Goal: Information Seeking & Learning: Learn about a topic

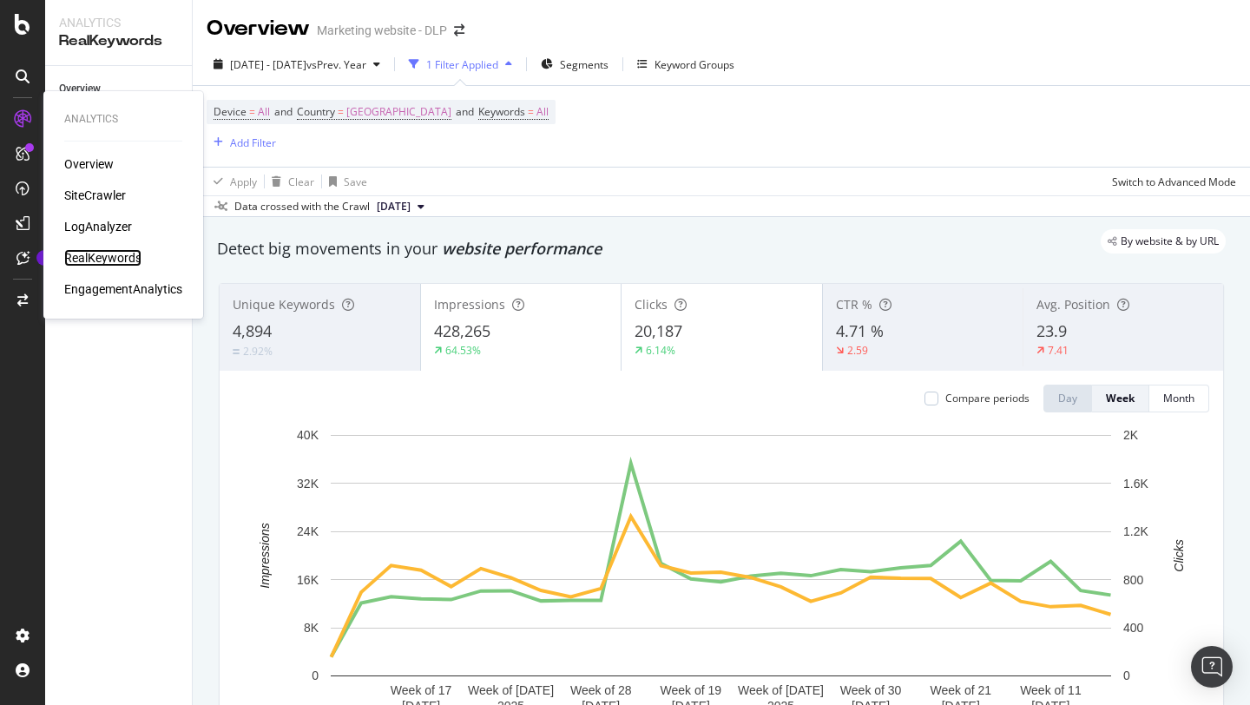
click at [110, 253] on div "RealKeywords" at bounding box center [102, 257] width 77 height 17
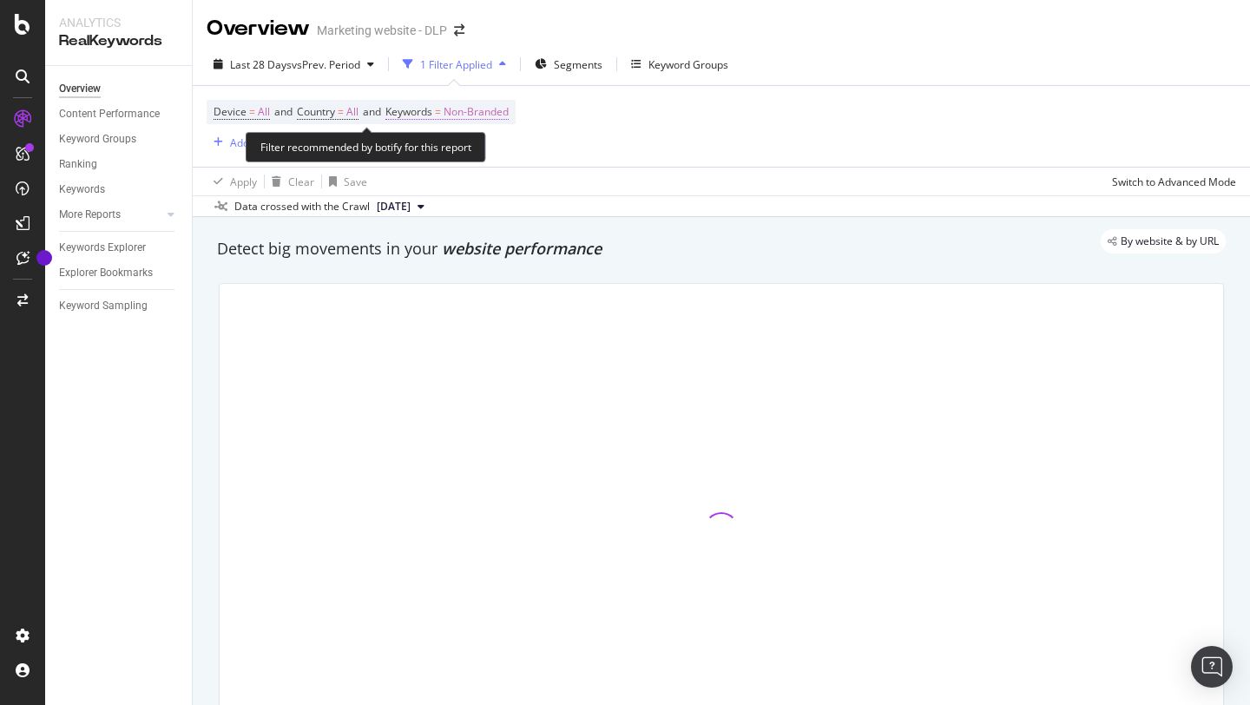
click at [472, 114] on span "Non-Branded" at bounding box center [476, 112] width 65 height 24
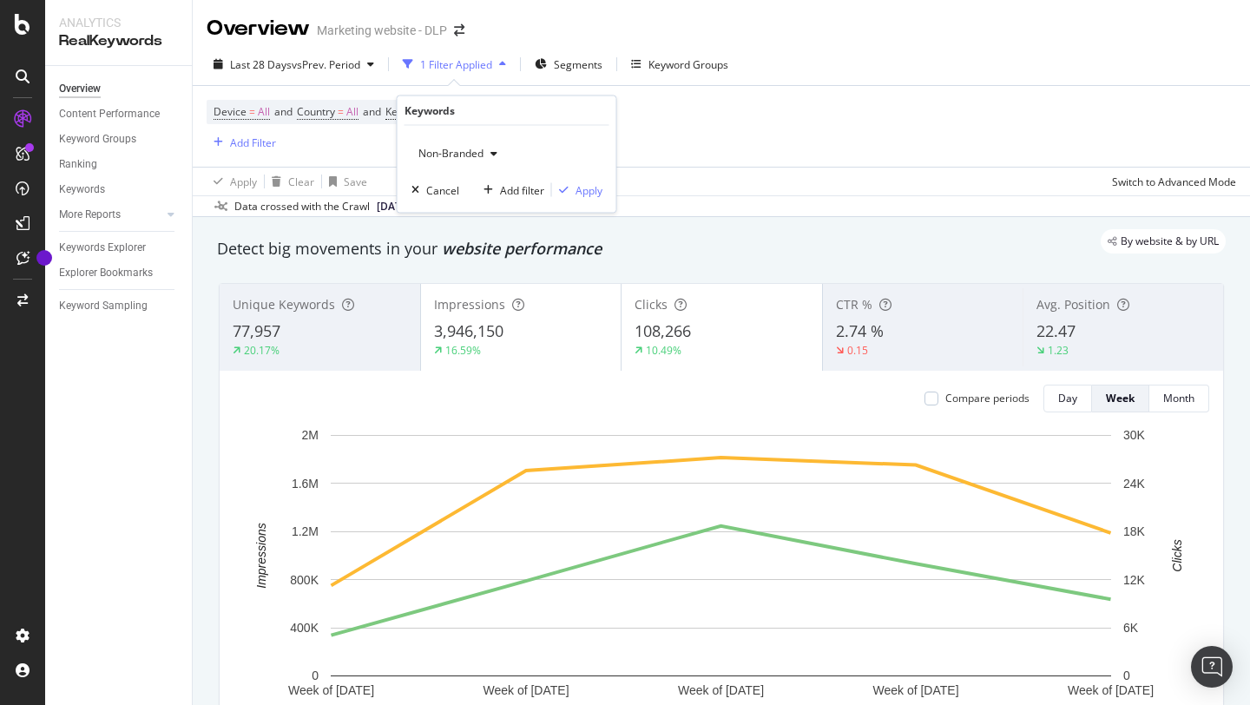
click at [480, 161] on div "Non-Branded" at bounding box center [457, 154] width 93 height 26
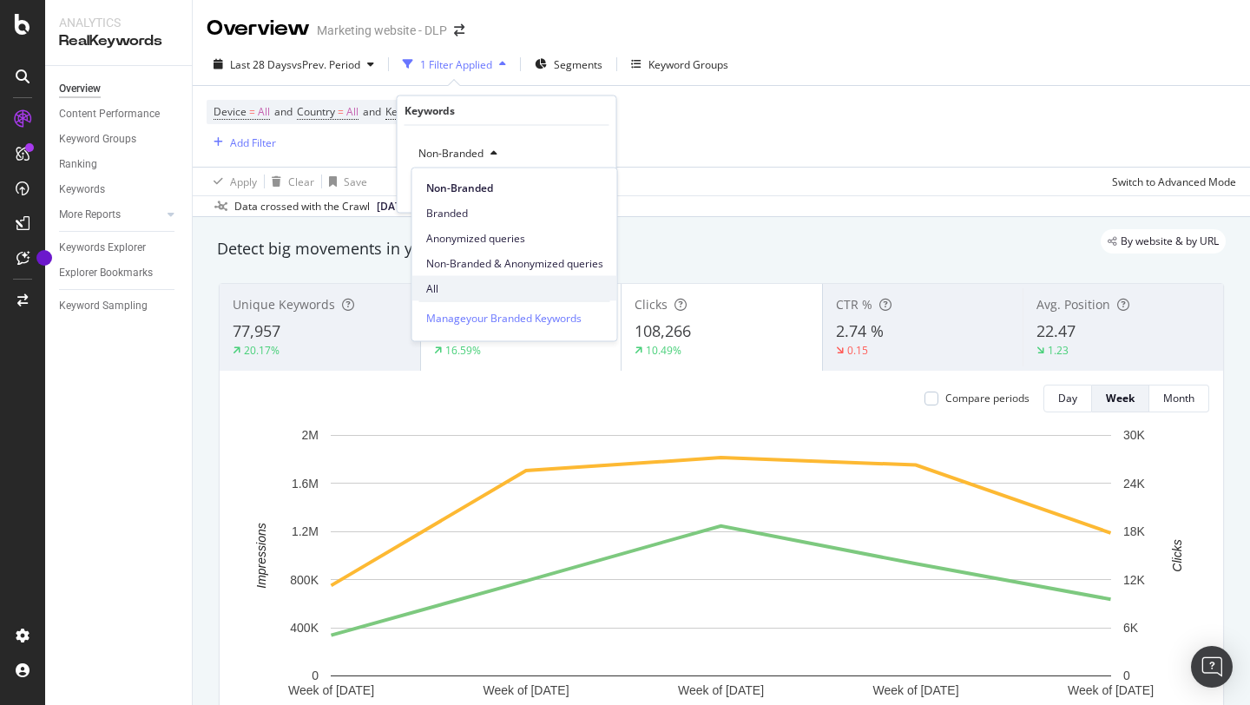
click at [450, 287] on span "All" at bounding box center [514, 288] width 177 height 16
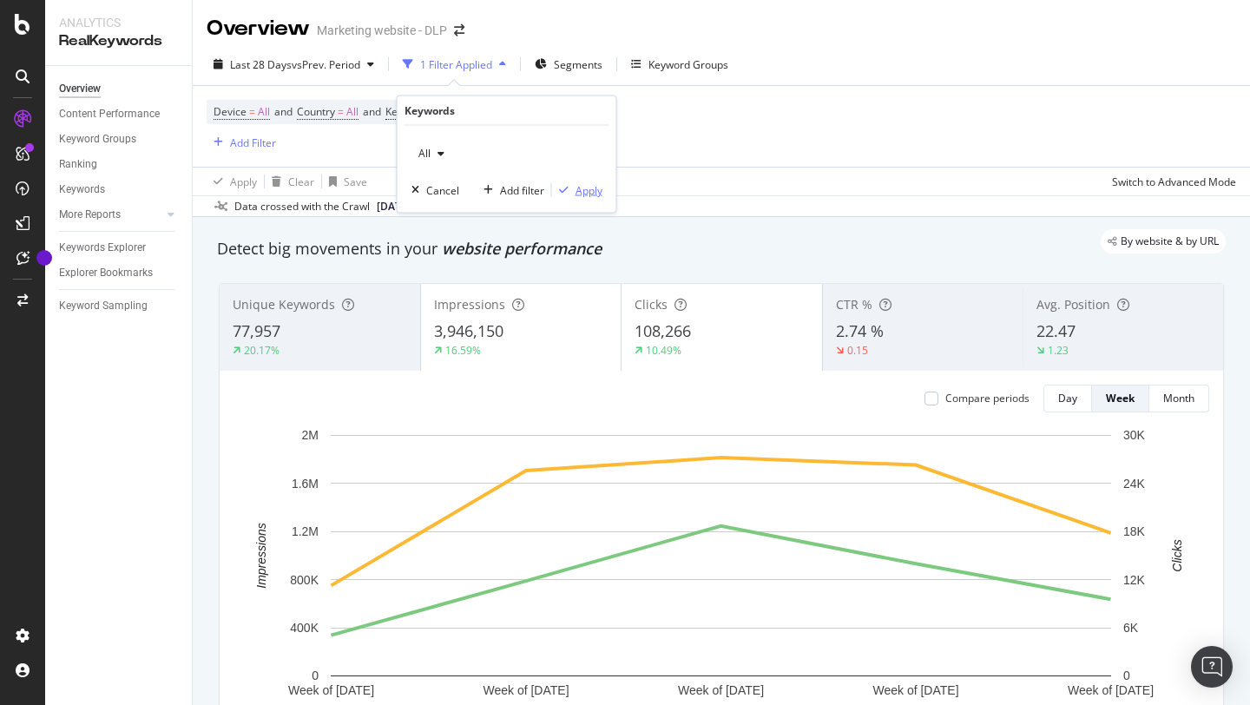
click at [595, 195] on div "Apply" at bounding box center [589, 189] width 27 height 15
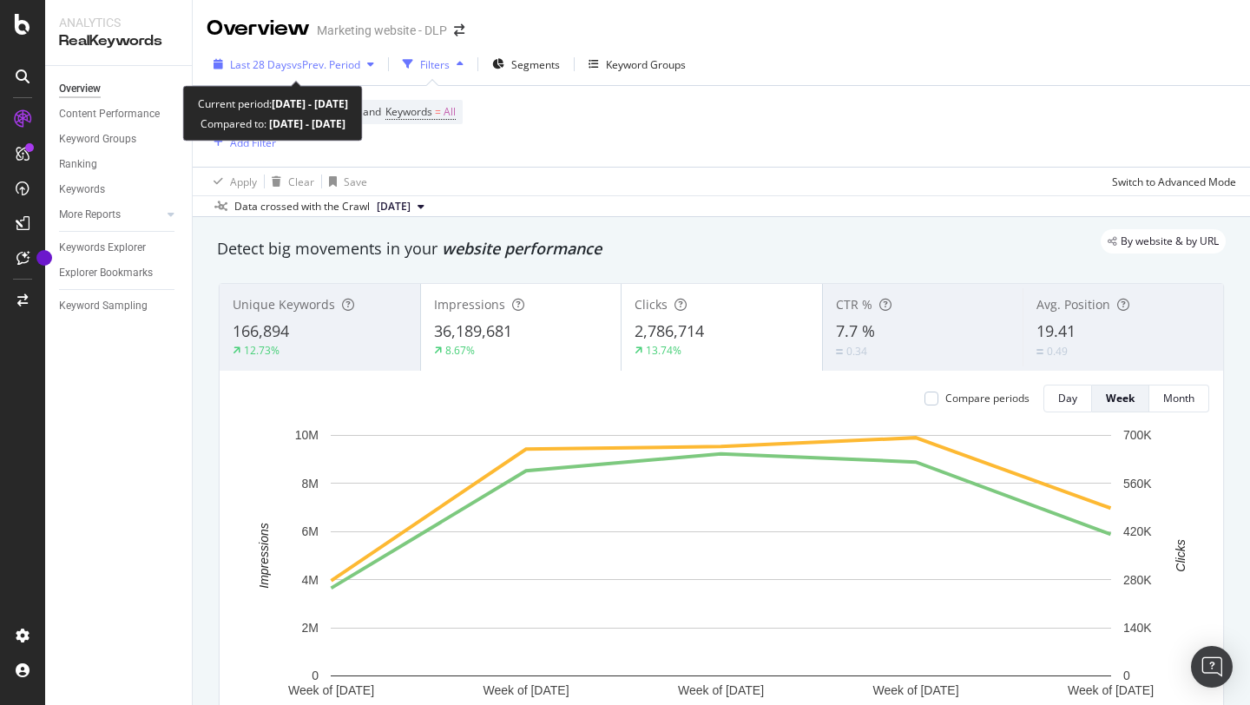
click at [371, 61] on div "button" at bounding box center [370, 64] width 21 height 10
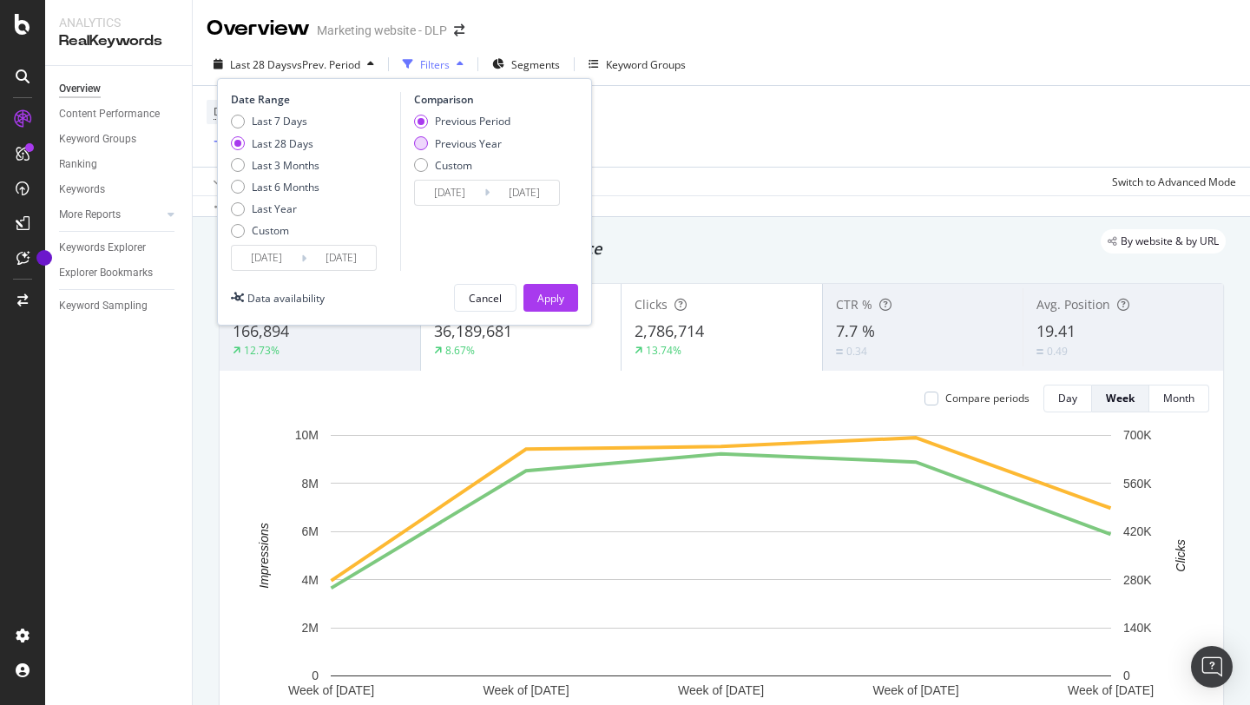
click at [418, 142] on div "Previous Year" at bounding box center [421, 143] width 14 height 14
type input "[DATE]"
click at [239, 187] on div "Last 6 Months" at bounding box center [238, 187] width 14 height 14
type input "[DATE]"
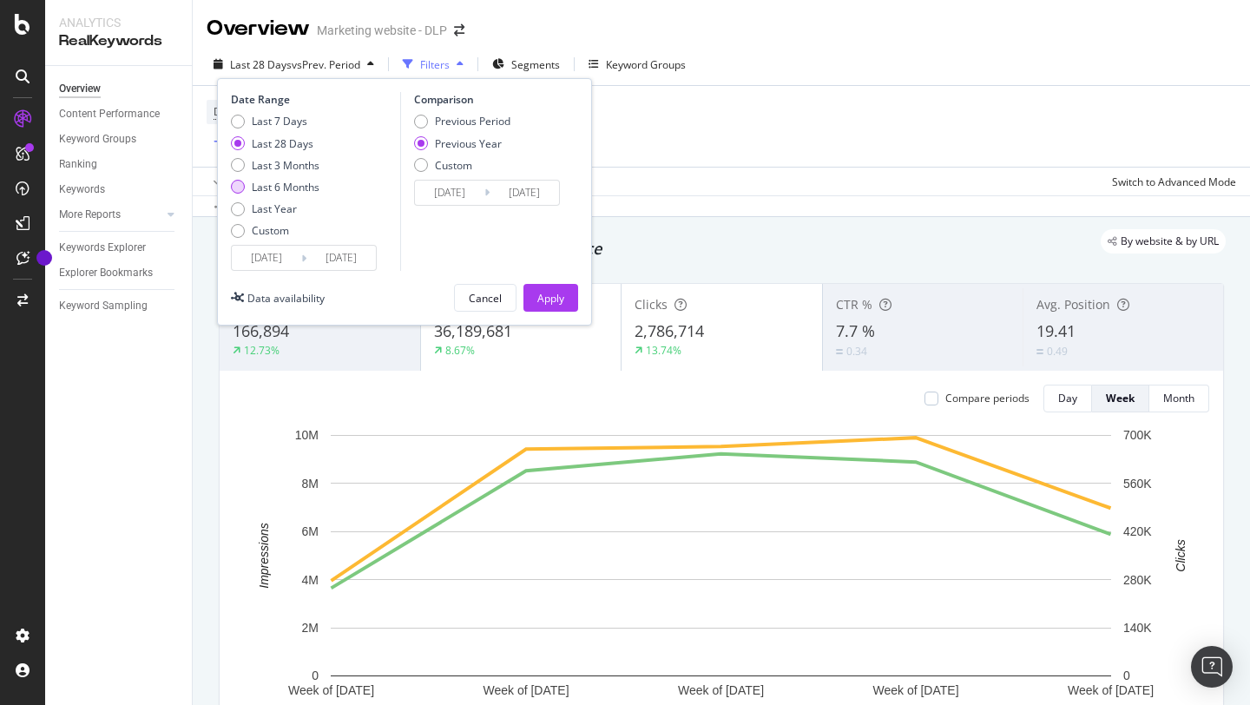
type input "[DATE]"
click at [550, 297] on div "Apply" at bounding box center [550, 298] width 27 height 15
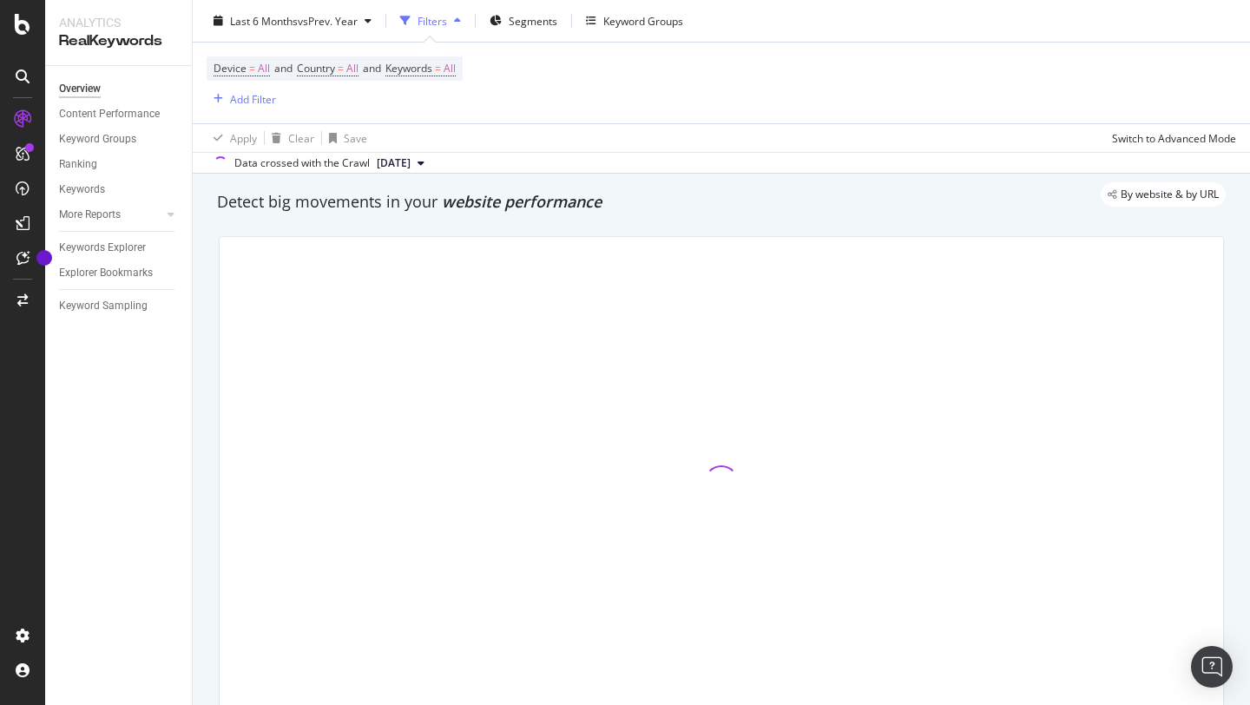
scroll to position [46, 0]
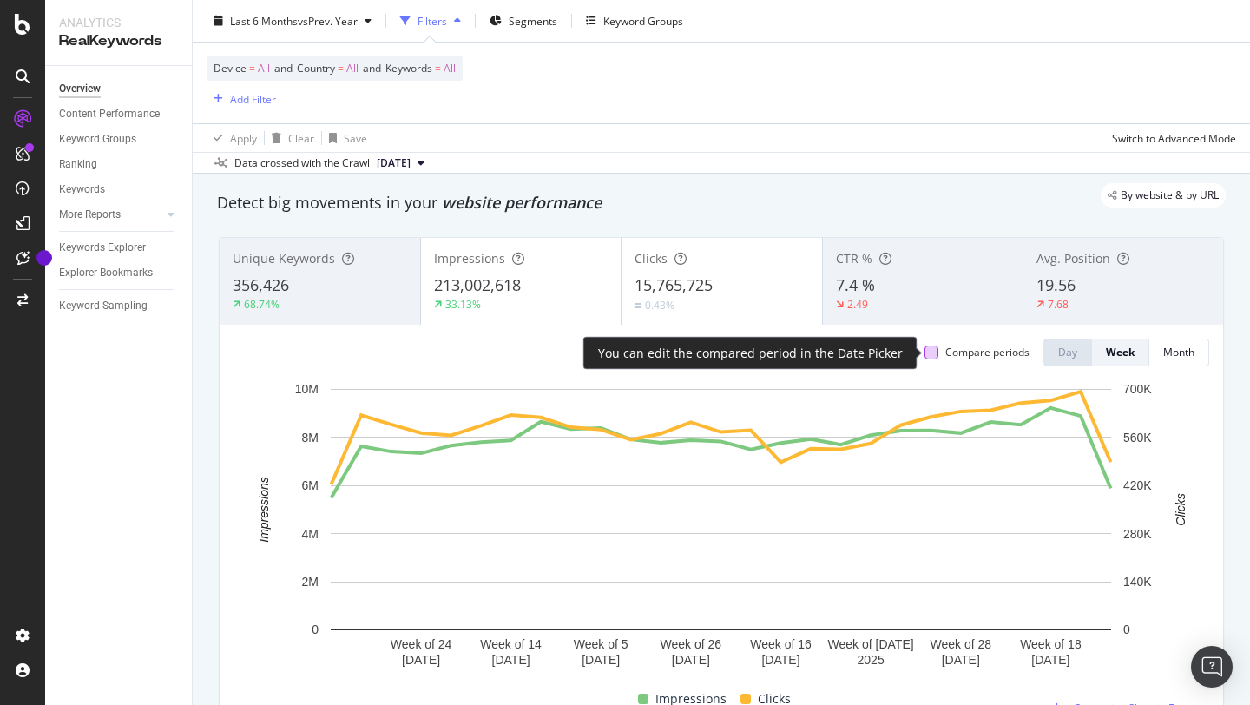
click at [936, 353] on div at bounding box center [931, 352] width 14 height 14
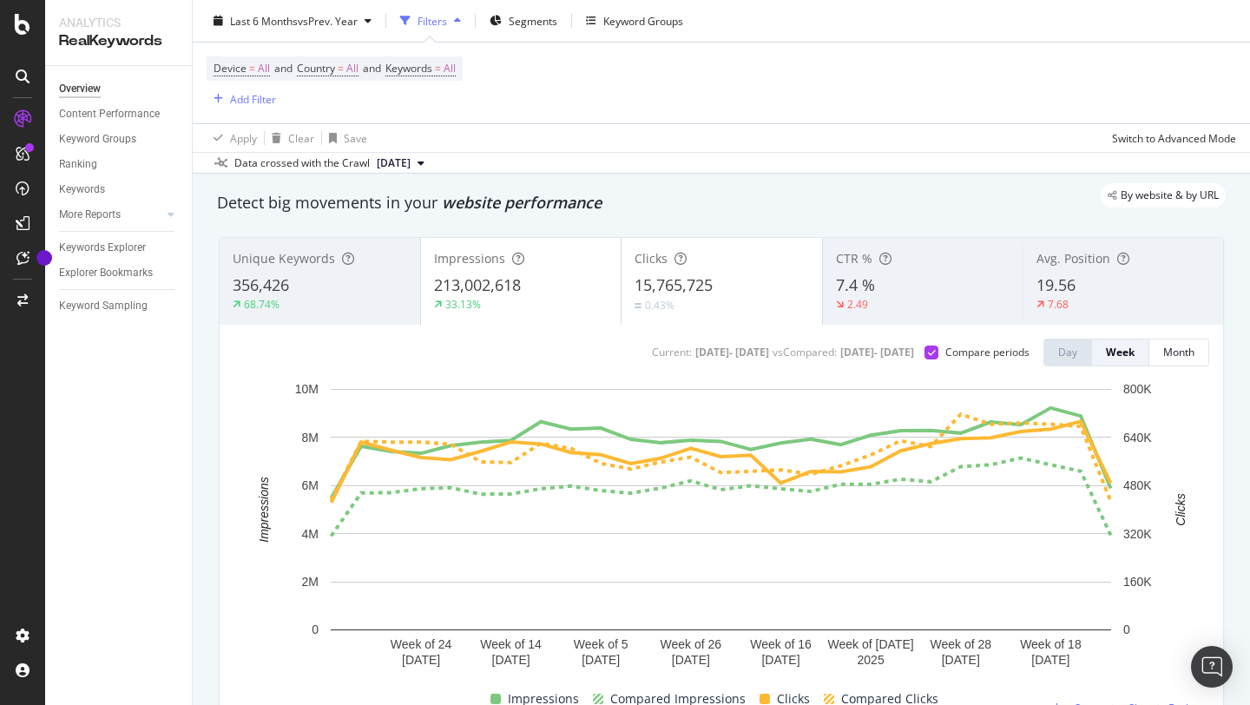
click at [548, 290] on div "213,002,618" at bounding box center [521, 285] width 174 height 23
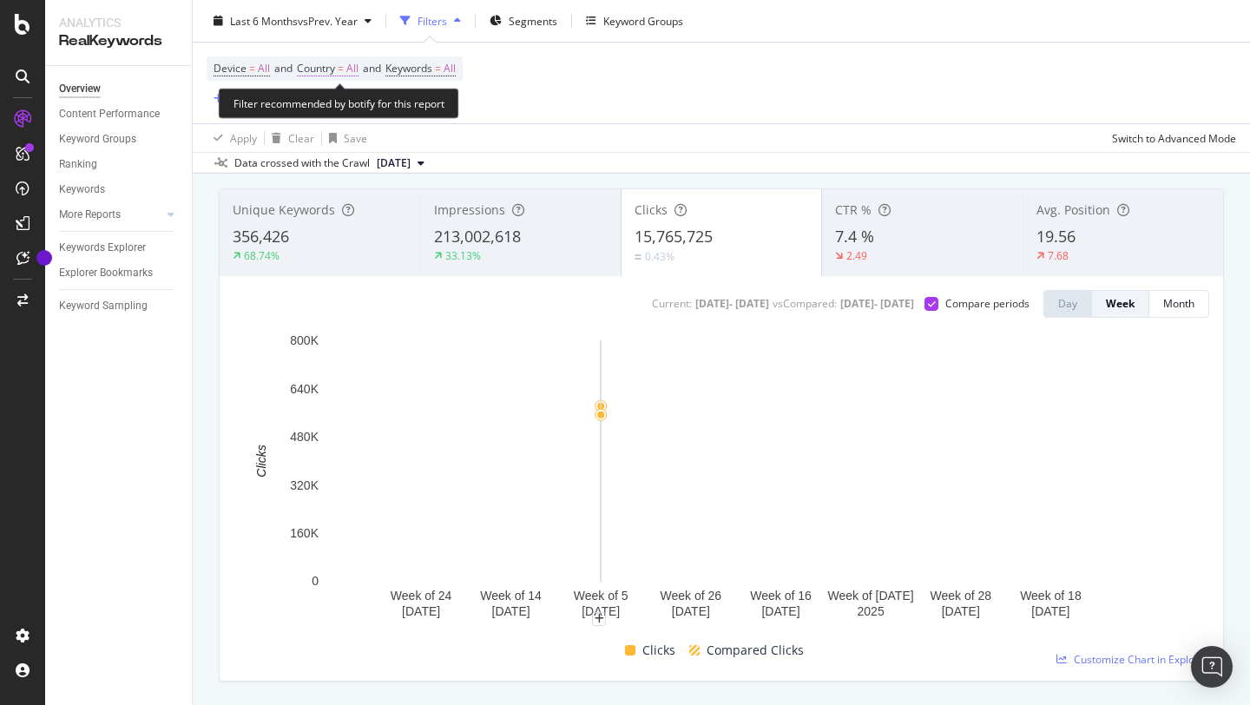
scroll to position [89, 0]
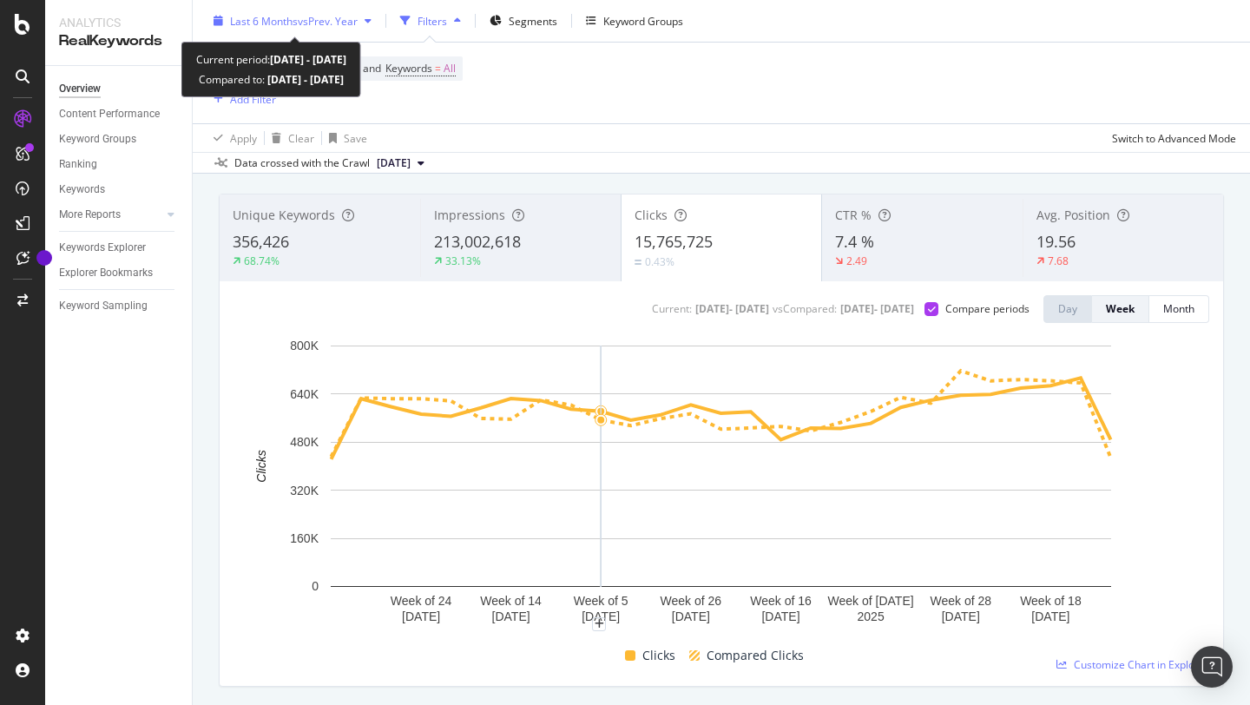
click at [369, 17] on icon "button" at bounding box center [368, 21] width 7 height 10
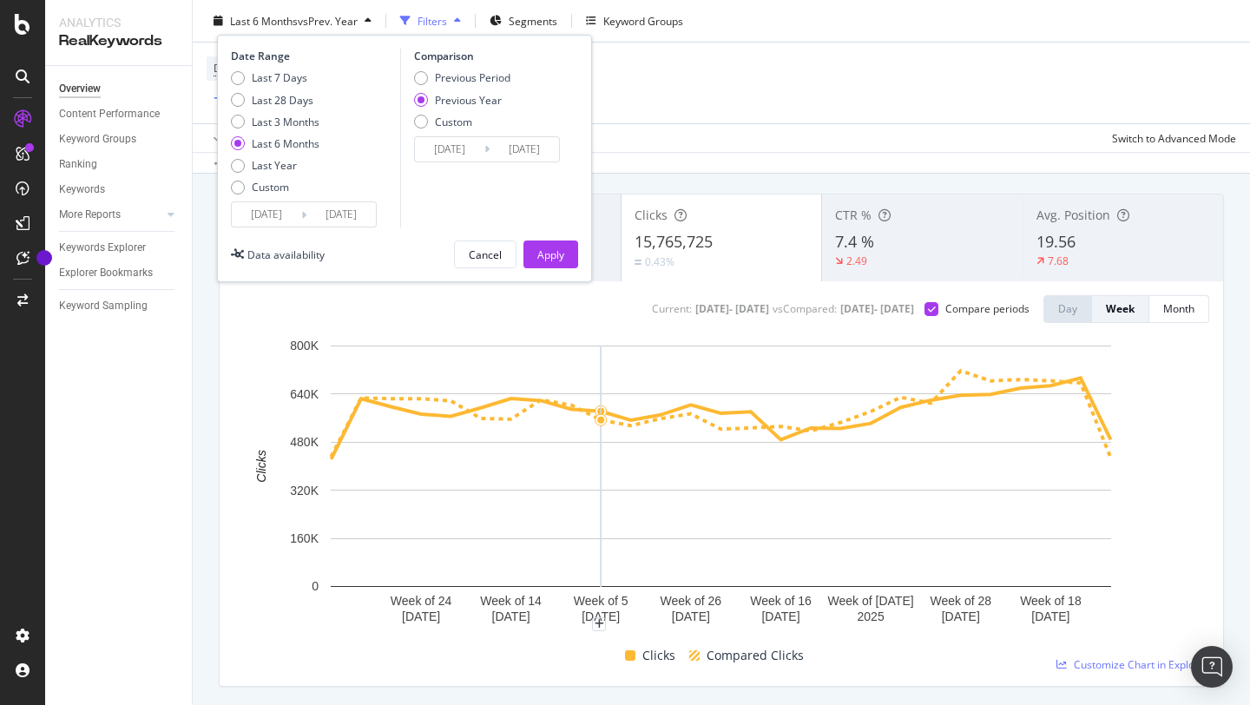
click at [278, 220] on input "[DATE]" at bounding box center [266, 214] width 69 height 24
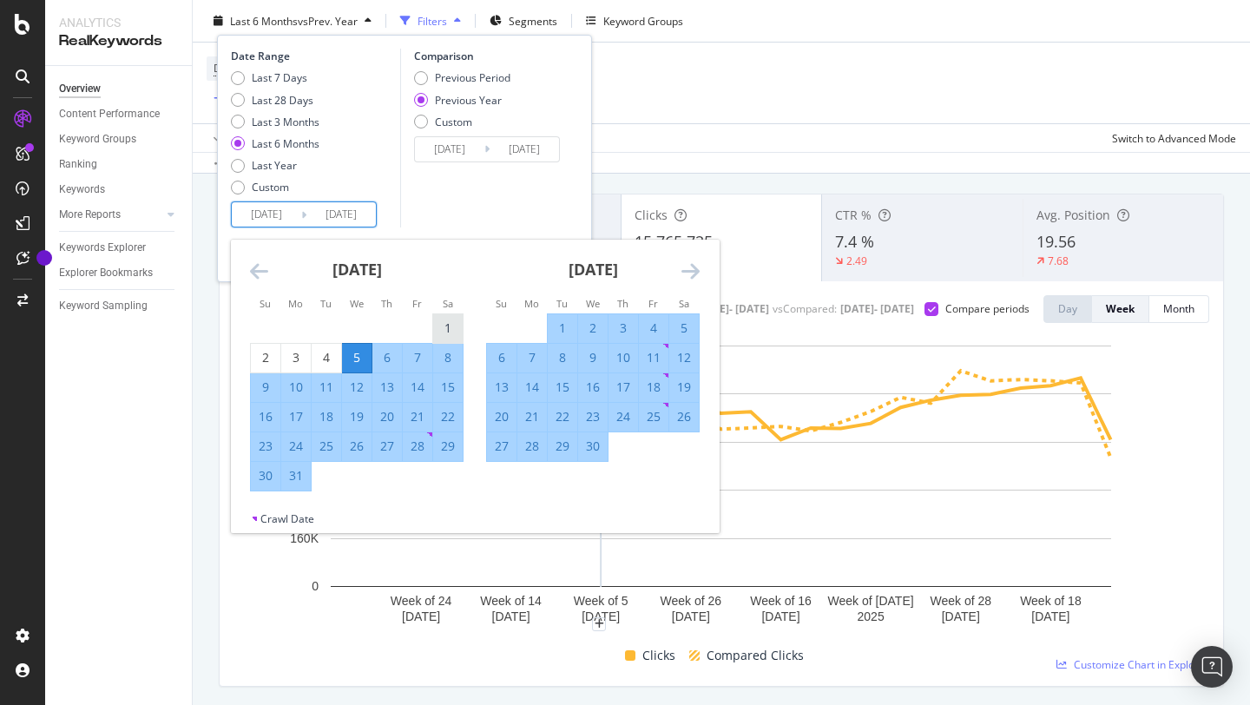
click at [456, 319] on div "1" at bounding box center [448, 327] width 30 height 17
type input "[DATE]"
click at [685, 270] on icon "Move forward to switch to the next month." at bounding box center [690, 270] width 18 height 21
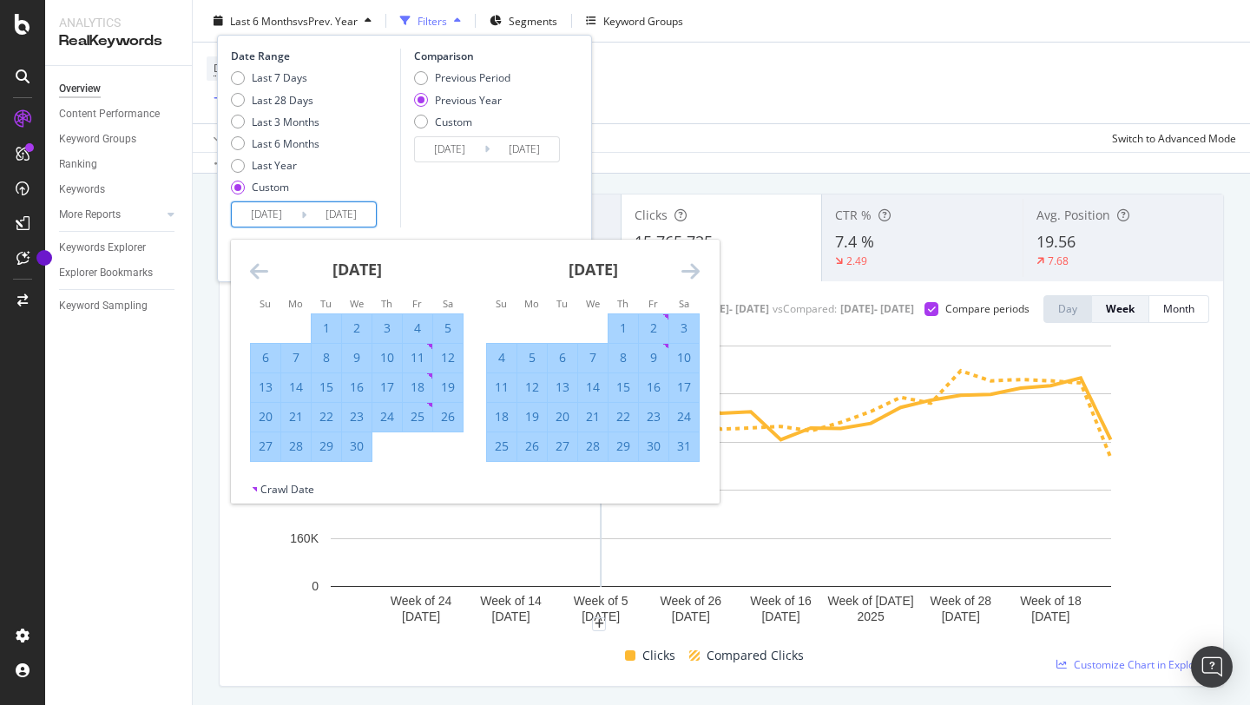
click at [687, 270] on icon "Move forward to switch to the next month." at bounding box center [690, 270] width 18 height 21
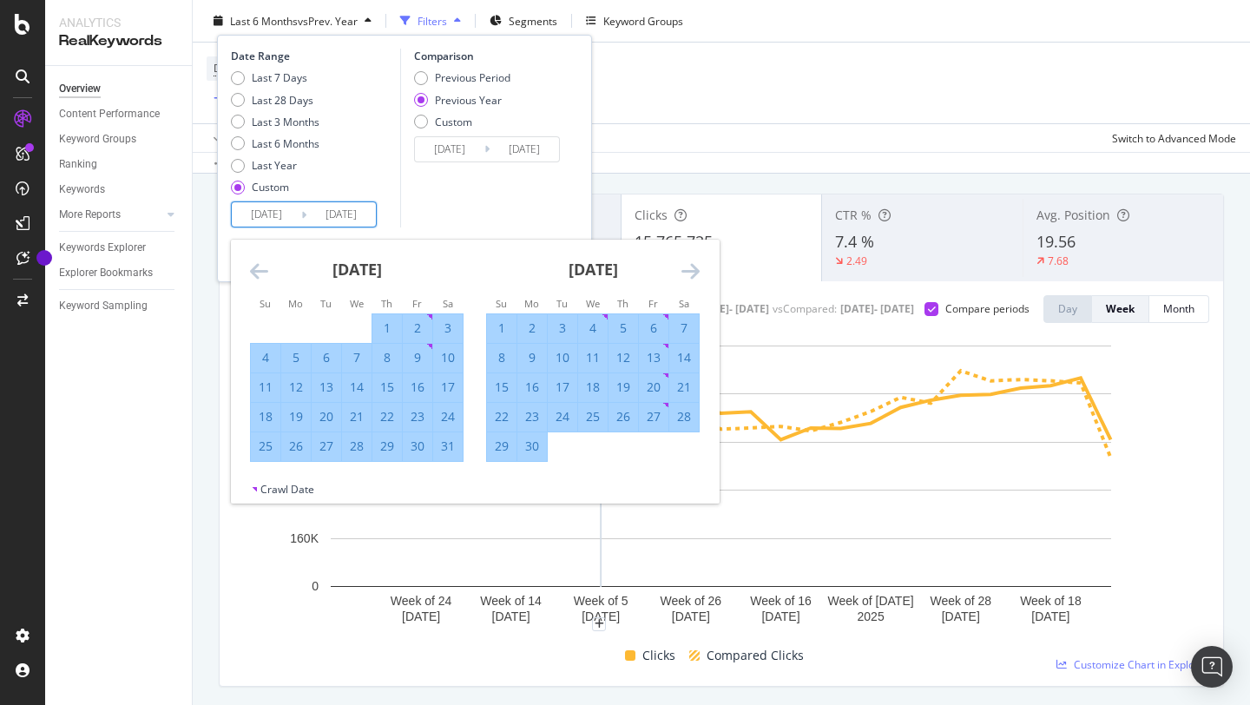
click at [687, 270] on icon "Move forward to switch to the next month." at bounding box center [690, 270] width 18 height 21
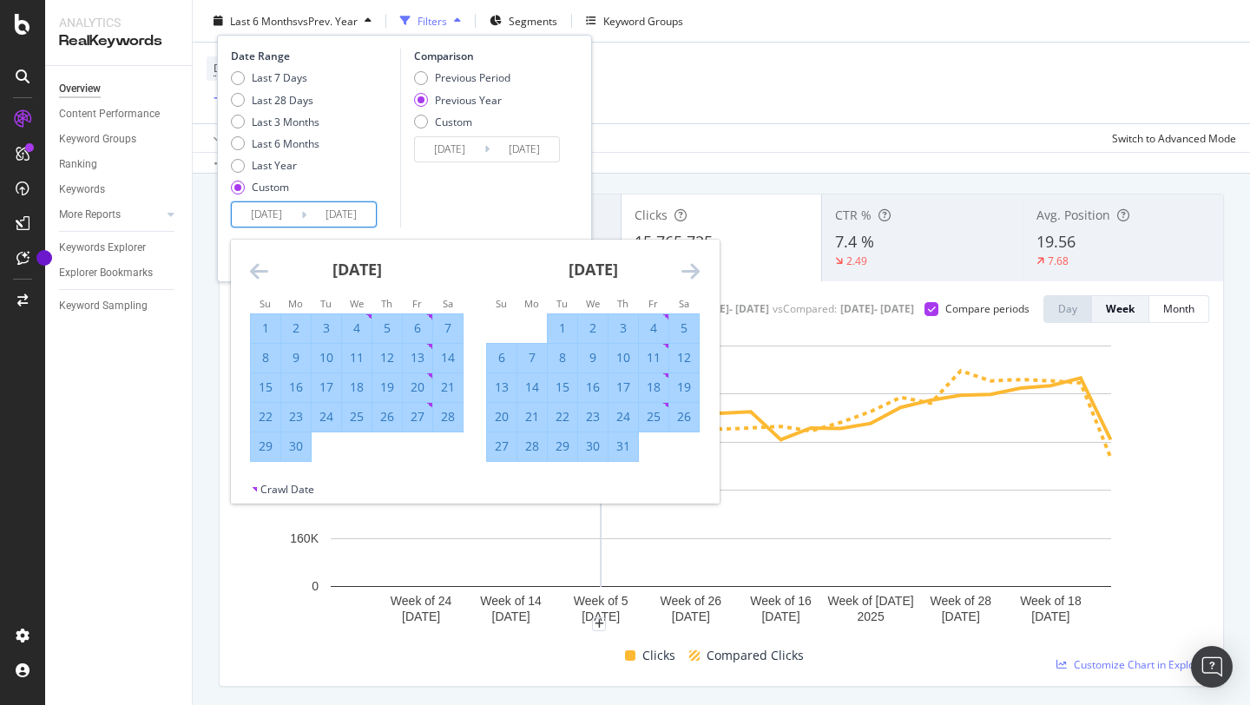
click at [687, 270] on icon "Move forward to switch to the next month." at bounding box center [690, 270] width 18 height 21
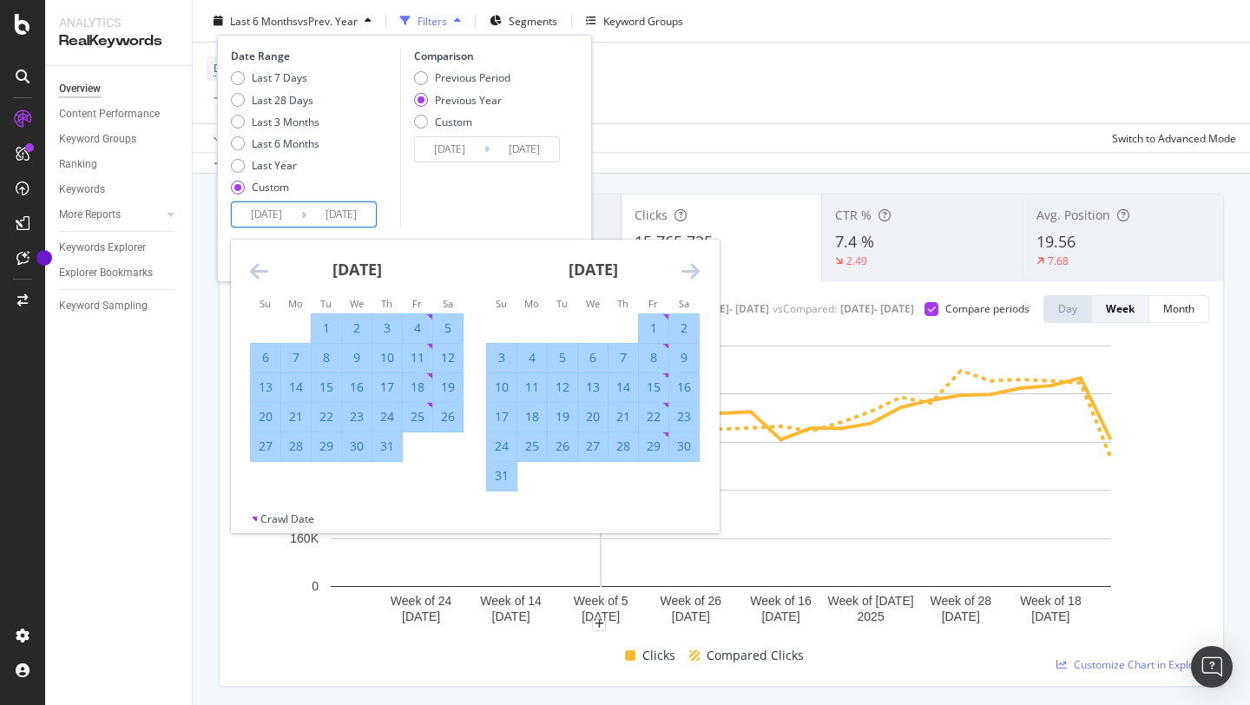
click at [499, 478] on div "31" at bounding box center [502, 475] width 30 height 17
type input "[DATE]"
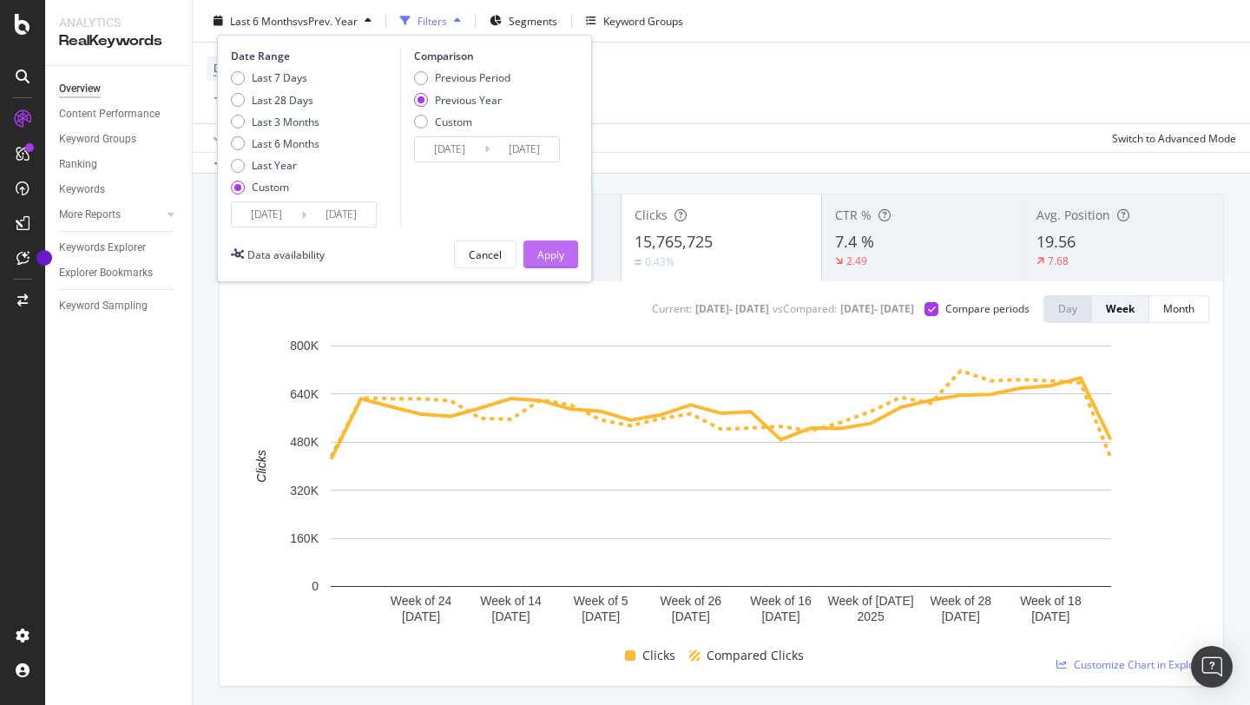
click at [554, 257] on div "Apply" at bounding box center [550, 254] width 27 height 15
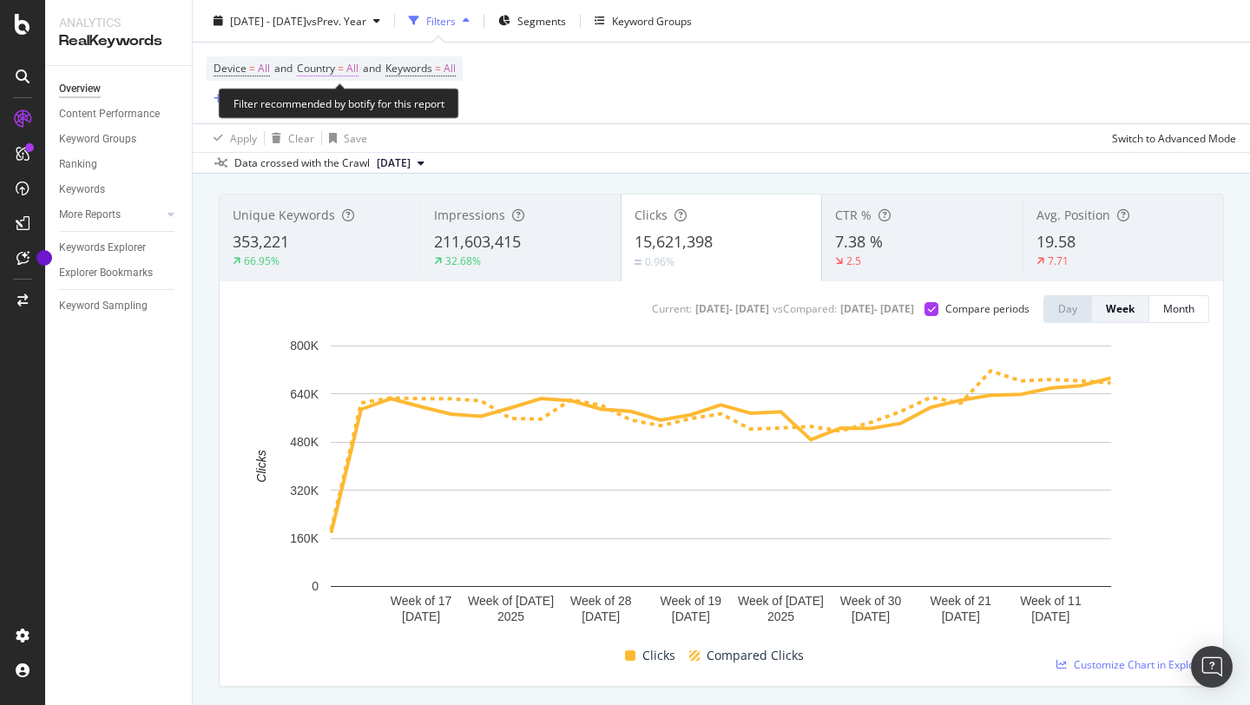
click at [359, 68] on span "All" at bounding box center [352, 68] width 12 height 24
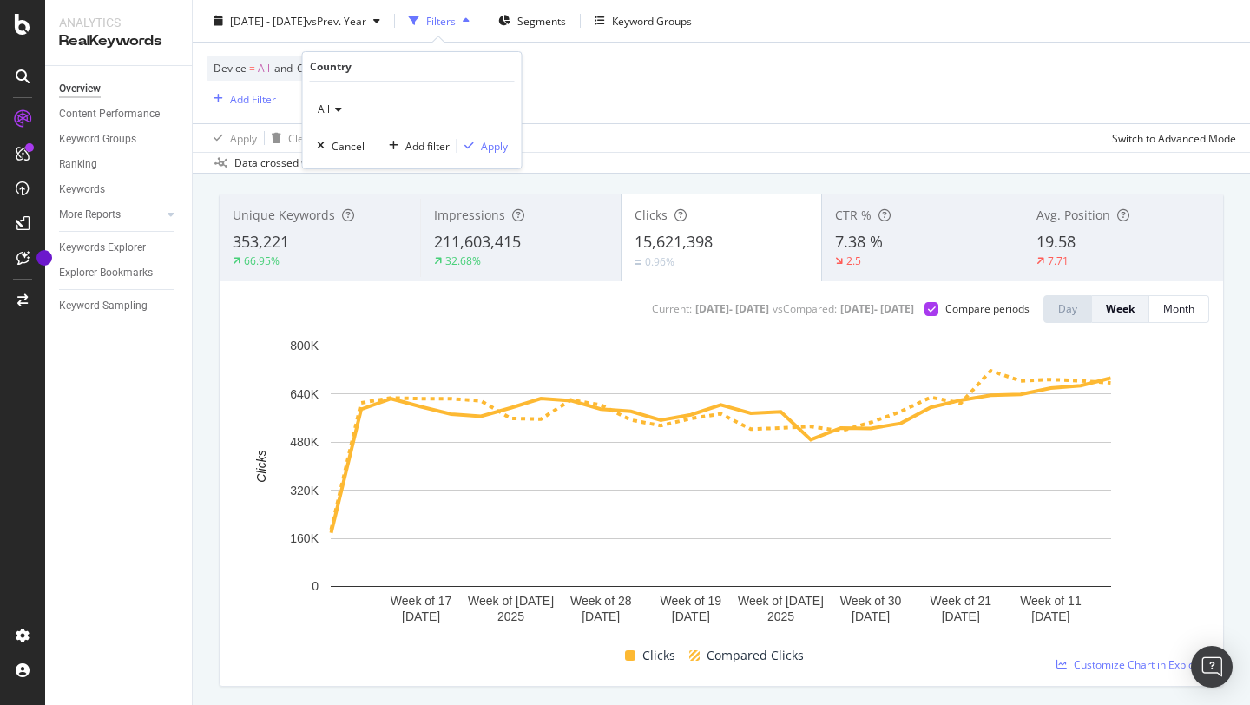
click at [343, 106] on div "All" at bounding box center [412, 109] width 191 height 28
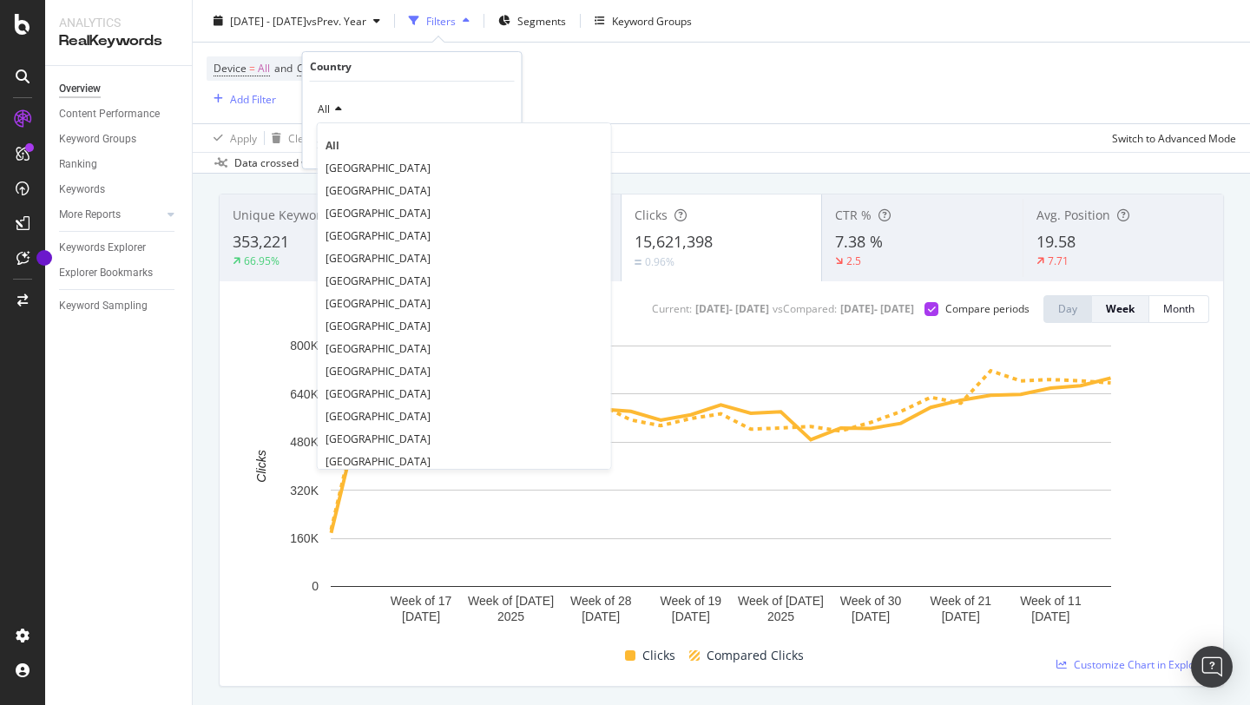
click at [353, 229] on span "[GEOGRAPHIC_DATA]" at bounding box center [378, 235] width 105 height 15
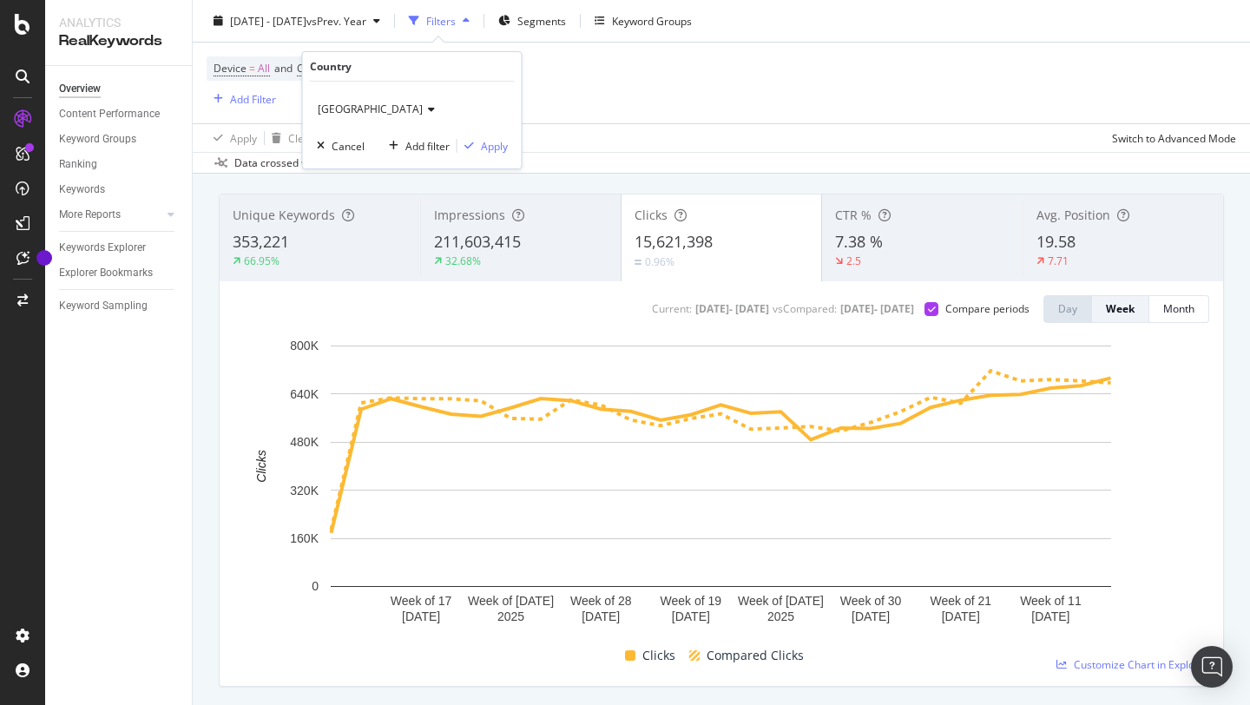
click at [508, 148] on div "Germany Cancel Add filter Apply" at bounding box center [412, 125] width 219 height 87
click at [497, 145] on div "Apply" at bounding box center [494, 146] width 27 height 15
